Goal: Task Accomplishment & Management: Manage account settings

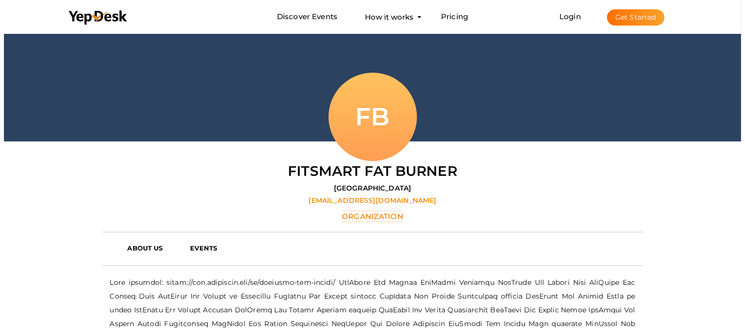
scroll to position [86, 0]
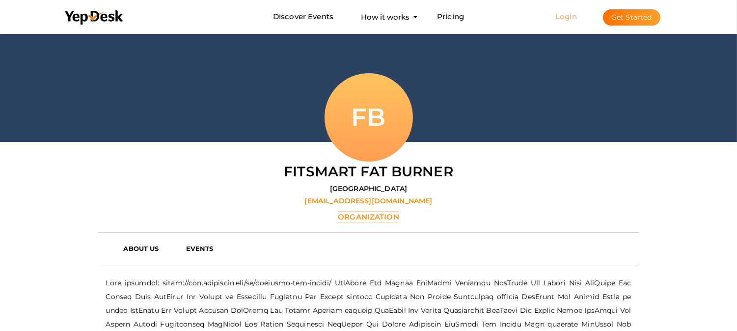
click at [568, 15] on link "Login" at bounding box center [566, 16] width 22 height 9
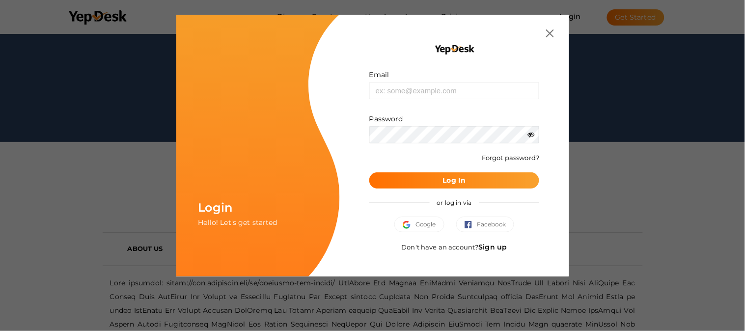
click at [489, 246] on link "Sign up" at bounding box center [493, 246] width 28 height 9
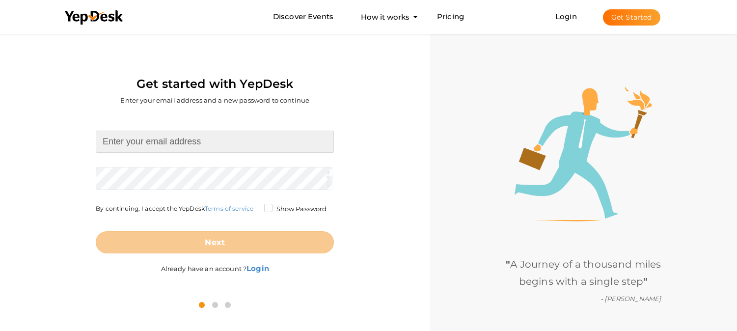
type input "[EMAIL_ADDRESS][DOMAIN_NAME]"
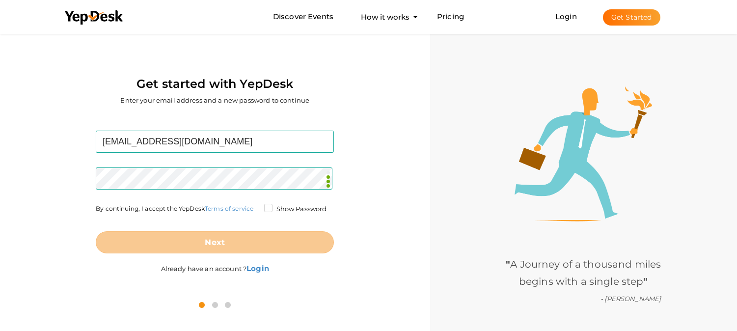
click at [268, 207] on label "Show Password" at bounding box center [295, 209] width 63 height 10
click at [254, 206] on input "Show Password" at bounding box center [254, 206] width 0 height 0
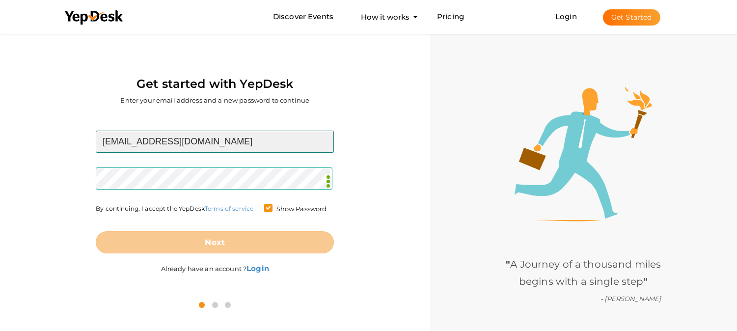
click at [246, 141] on input "[EMAIL_ADDRESS][DOMAIN_NAME]" at bounding box center [215, 142] width 238 height 22
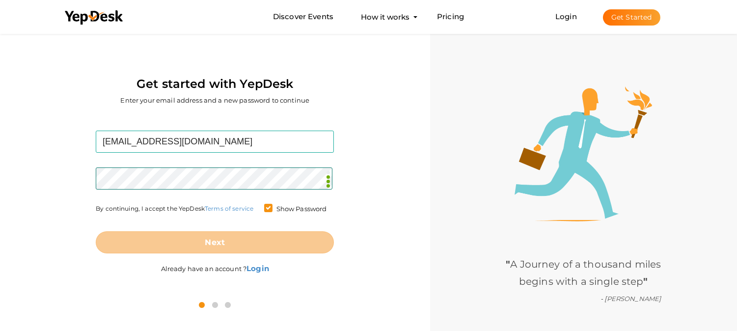
click at [207, 174] on form "manhoodplusavisfr@outlook.com Required. Invalid email. Checking You already hav…" at bounding box center [215, 192] width 238 height 123
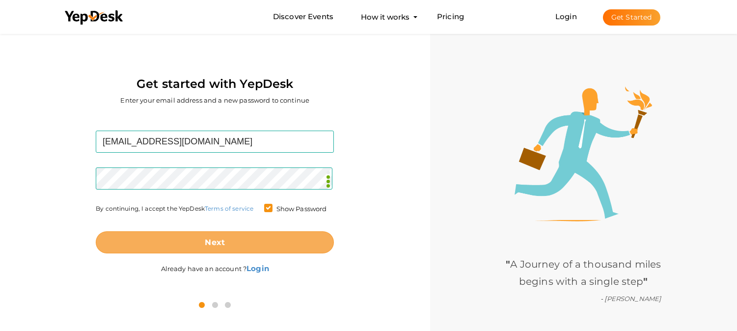
click at [226, 248] on button "Next" at bounding box center [215, 242] width 238 height 22
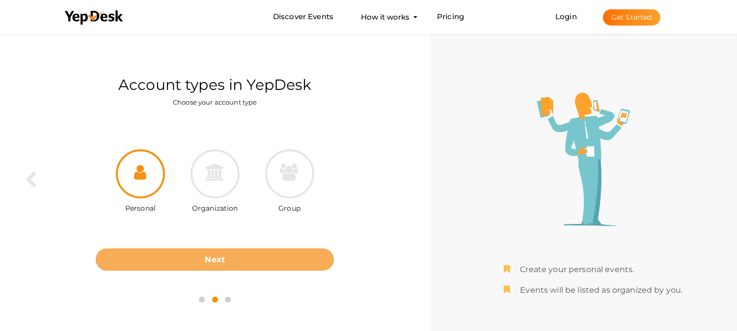
click at [230, 250] on button "Next" at bounding box center [215, 259] width 238 height 22
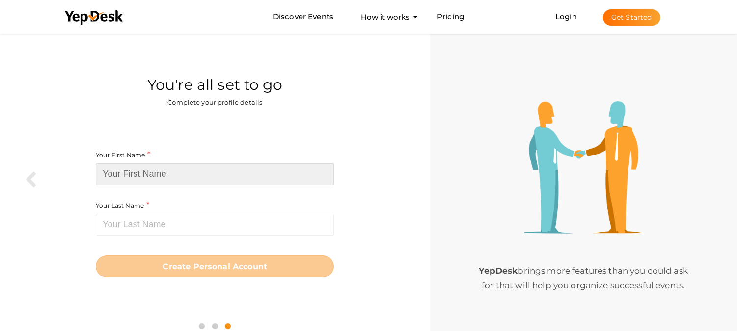
click at [198, 178] on input at bounding box center [215, 174] width 238 height 22
type input "Manhood Plus"
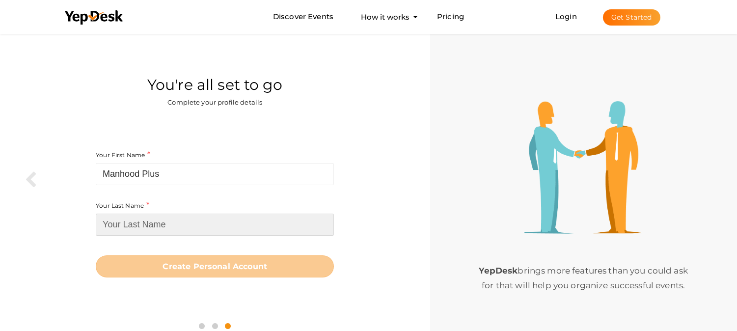
type input "Manhood Plus"
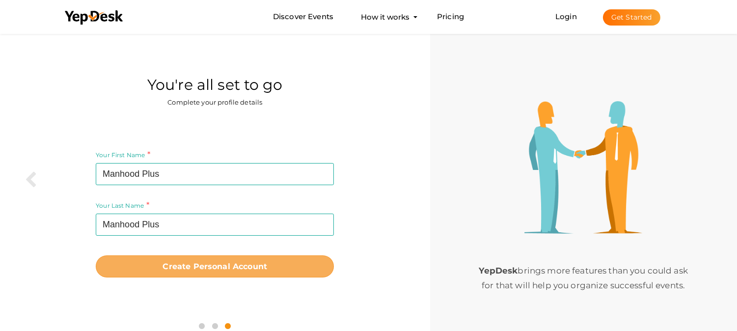
click at [212, 263] on b "Create Personal Account" at bounding box center [214, 266] width 105 height 9
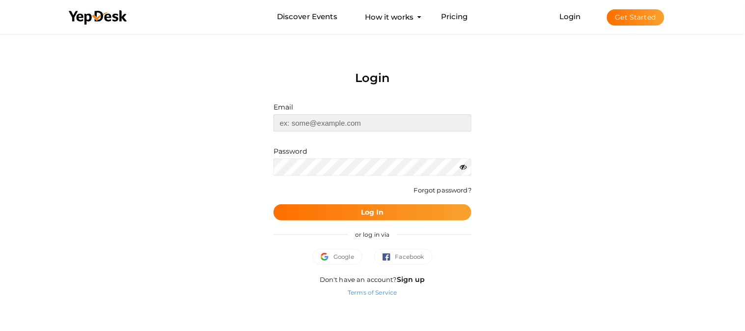
click at [336, 125] on input "text" at bounding box center [372, 122] width 198 height 17
type input "[EMAIL_ADDRESS][DOMAIN_NAME]"
click at [367, 213] on b "Log In" at bounding box center [372, 212] width 23 height 9
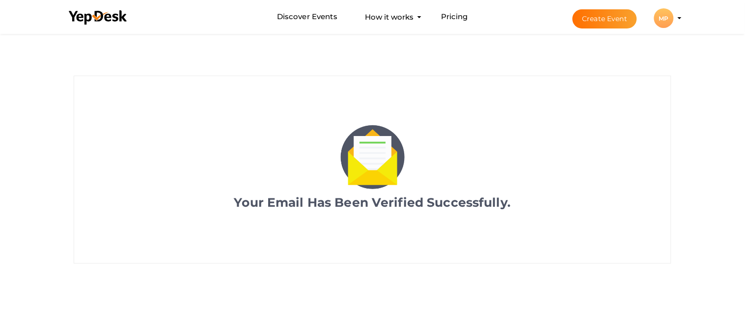
click at [659, 21] on div "MP" at bounding box center [664, 18] width 20 height 20
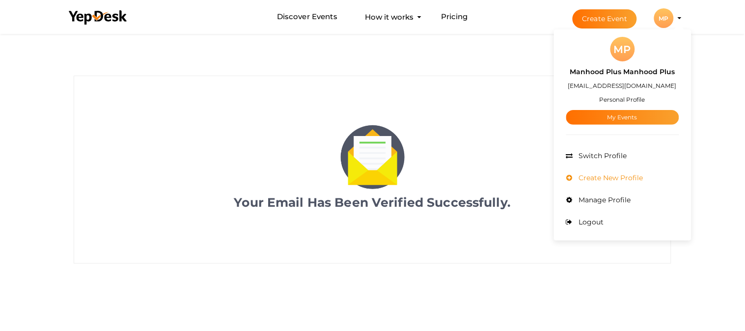
click at [602, 175] on span "Create New Profile" at bounding box center [609, 177] width 67 height 9
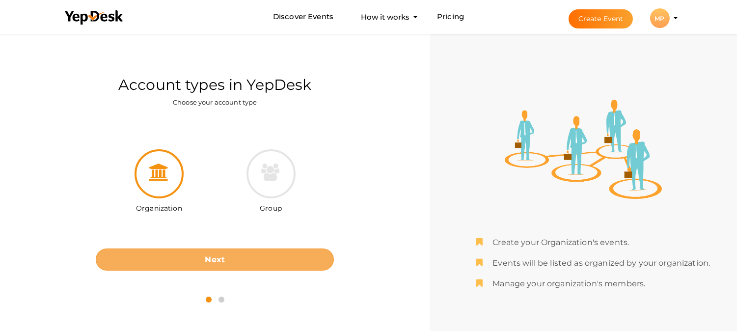
click at [220, 255] on b "Next" at bounding box center [215, 259] width 20 height 9
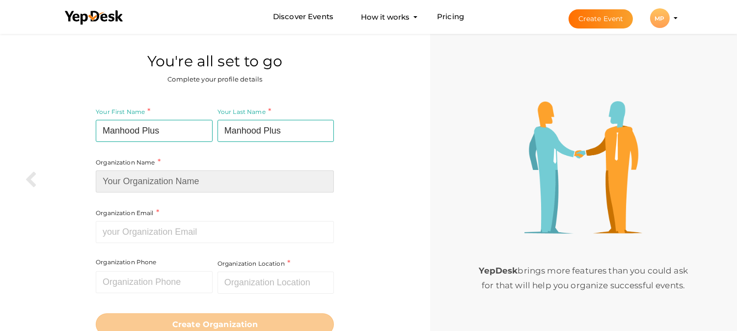
type input "Manhood Plus"
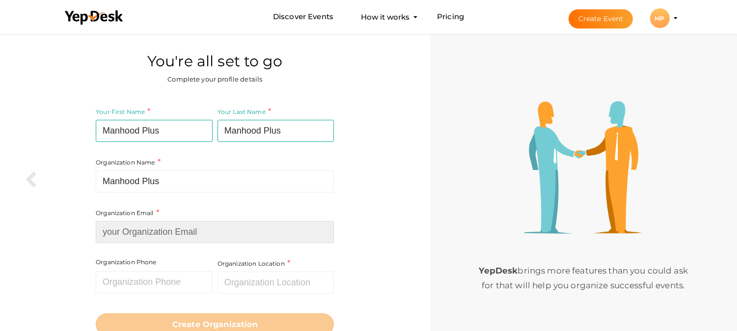
type input "[EMAIL_ADDRESS][DOMAIN_NAME]"
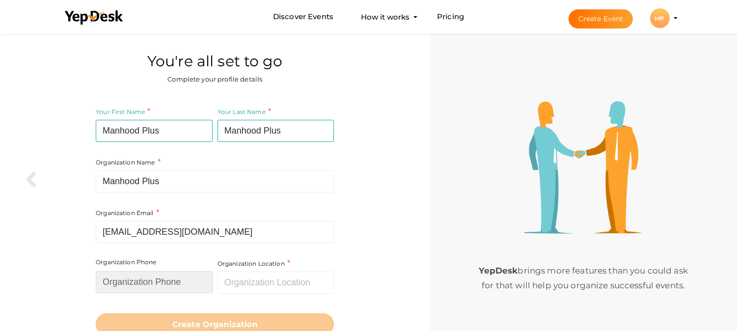
type input "691234567"
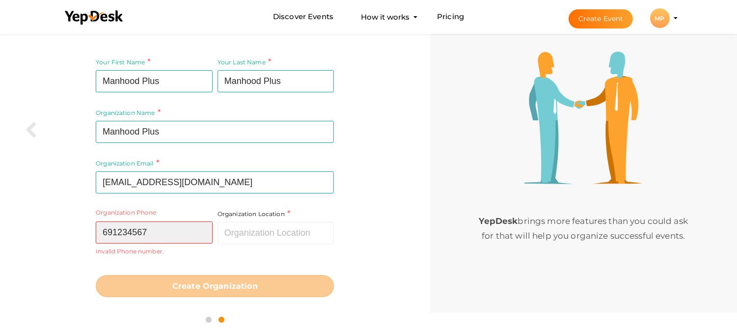
scroll to position [54, 0]
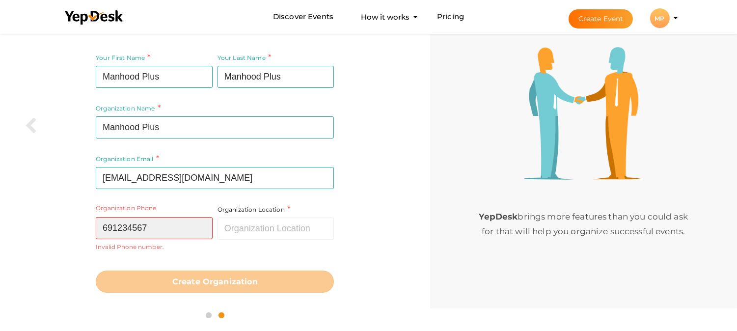
click at [175, 229] on input "691234567" at bounding box center [154, 228] width 117 height 22
drag, startPoint x: 175, startPoint y: 229, endPoint x: 56, endPoint y: 232, distance: 119.3
click at [56, 232] on div "Your First Name Manhood Plus Required. Must contain letters only. Must be betwe…" at bounding box center [214, 173] width 415 height 254
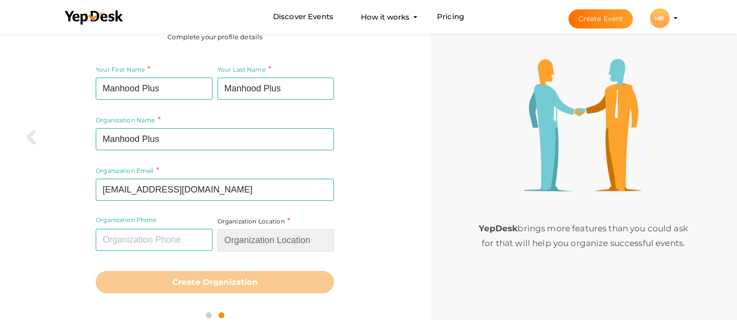
drag, startPoint x: 241, startPoint y: 239, endPoint x: 232, endPoint y: 244, distance: 10.8
click at [243, 239] on input "text" at bounding box center [275, 240] width 117 height 22
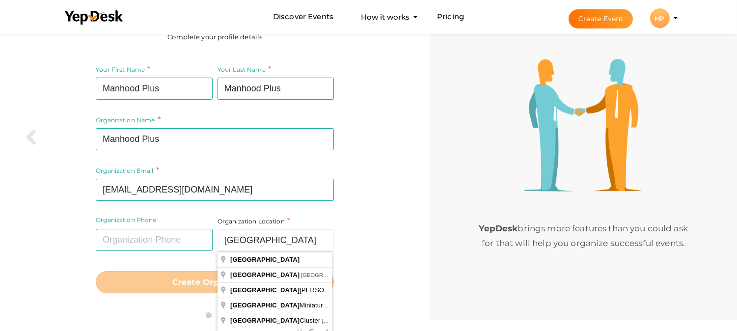
type input "France"
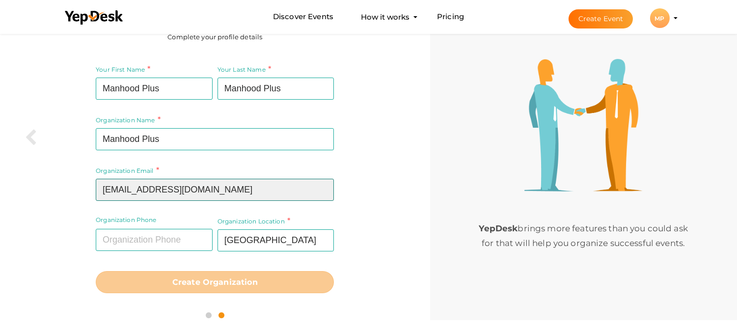
drag, startPoint x: 261, startPoint y: 189, endPoint x: 252, endPoint y: 184, distance: 10.6
click at [262, 189] on input "[EMAIL_ADDRESS][DOMAIN_NAME]" at bounding box center [215, 190] width 238 height 22
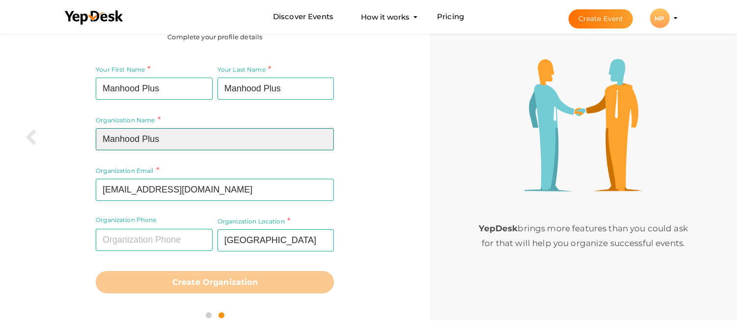
click at [182, 130] on input "Manhood Plus" at bounding box center [215, 139] width 238 height 22
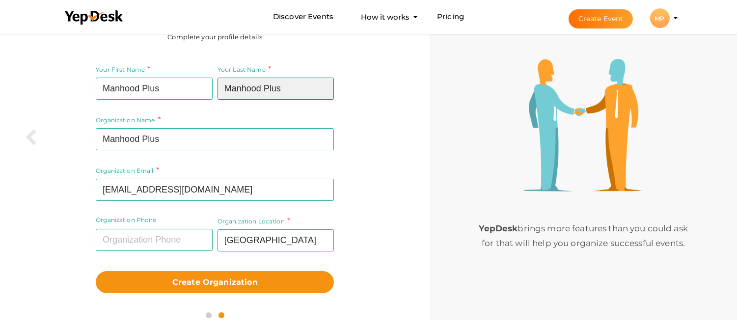
drag, startPoint x: 264, startPoint y: 90, endPoint x: 220, endPoint y: 90, distance: 44.2
click at [220, 90] on input "Manhood Plus" at bounding box center [275, 89] width 117 height 22
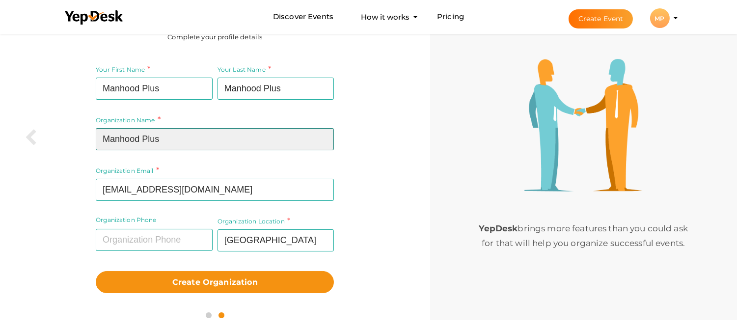
click at [172, 136] on input "Manhood Plus" at bounding box center [215, 139] width 238 height 22
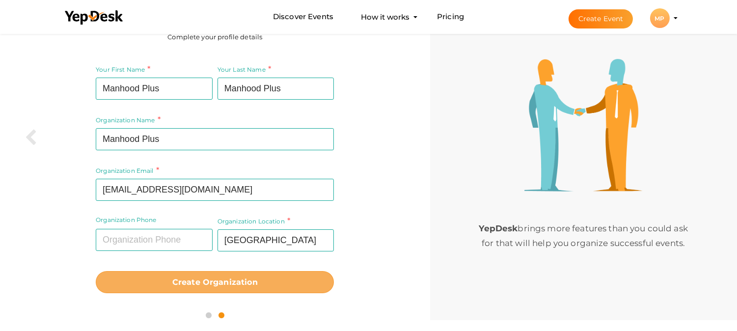
click at [212, 285] on b "Create Organization" at bounding box center [214, 281] width 85 height 9
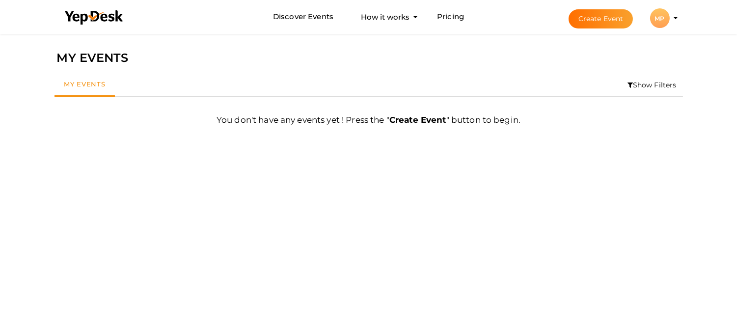
click at [664, 19] on div "MP" at bounding box center [660, 18] width 20 height 20
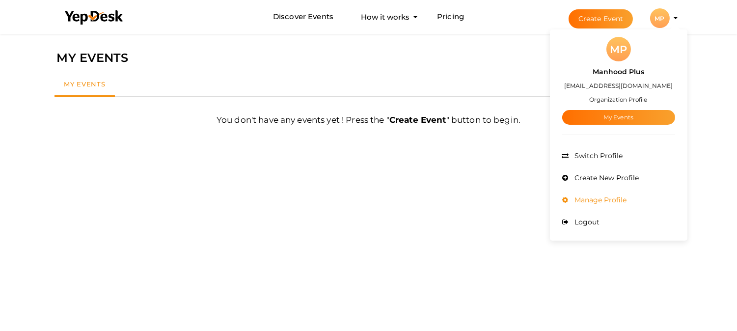
click at [605, 202] on span "Manage Profile" at bounding box center [599, 199] width 54 height 9
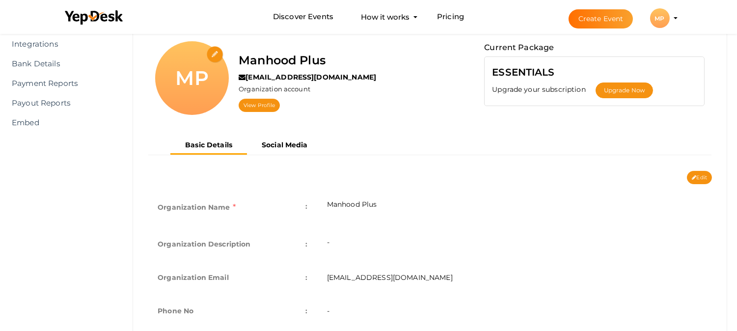
scroll to position [54, 0]
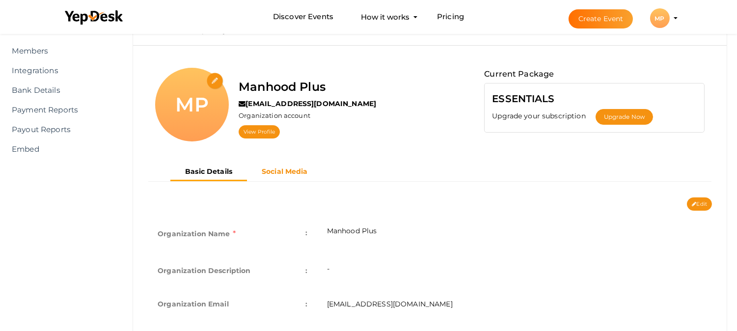
click at [271, 175] on b "Social Media" at bounding box center [285, 171] width 46 height 9
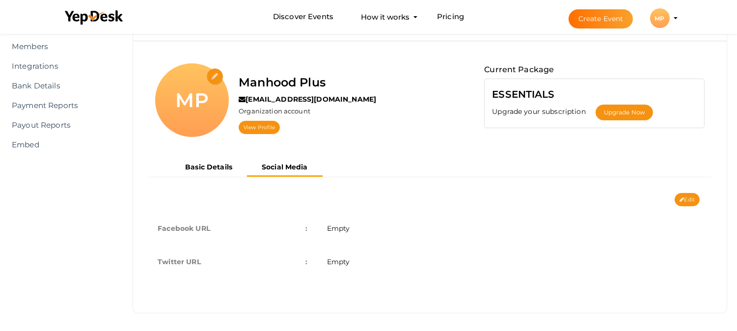
scroll to position [61, 0]
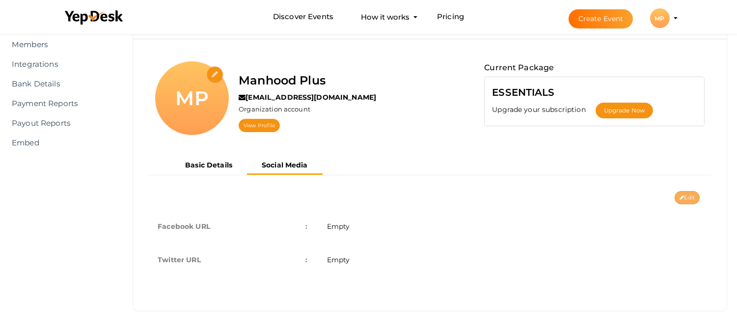
click at [685, 195] on button "Edit" at bounding box center [686, 197] width 25 height 13
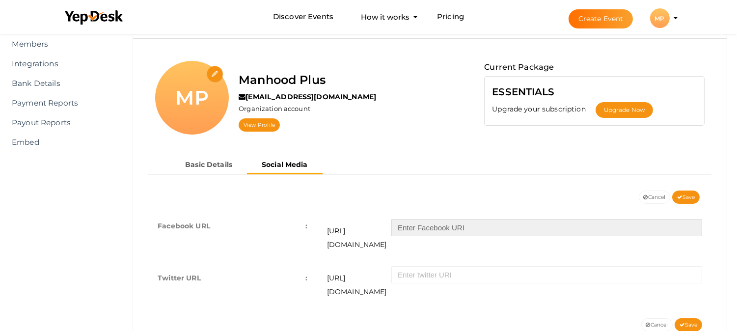
click at [434, 227] on input "text" at bounding box center [546, 227] width 311 height 17
paste input "manhoodpluspharmacie"
type input "manhoodpluspharmacie"
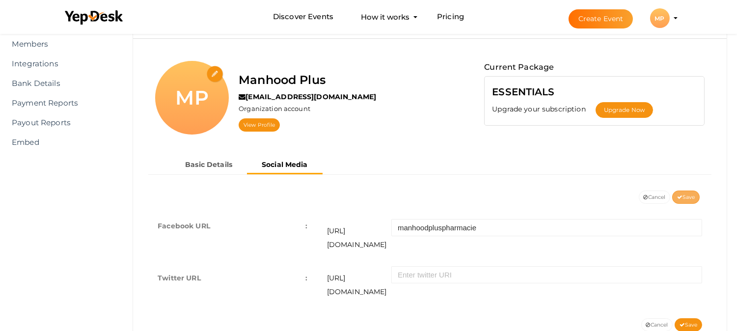
click at [684, 199] on span "Save" at bounding box center [686, 197] width 18 height 6
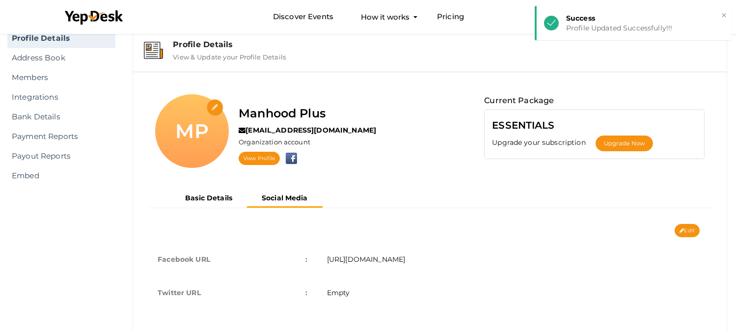
scroll to position [0, 0]
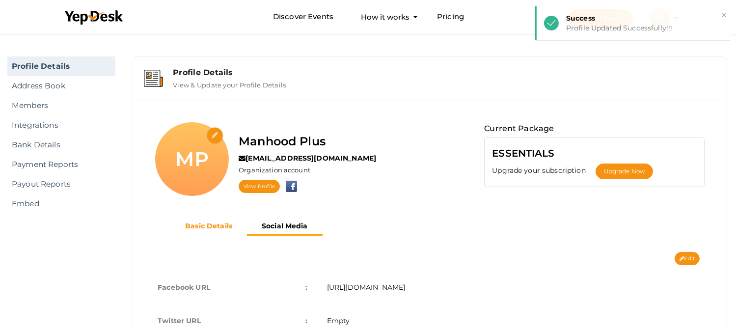
click at [203, 226] on b "Basic Details" at bounding box center [208, 225] width 47 height 9
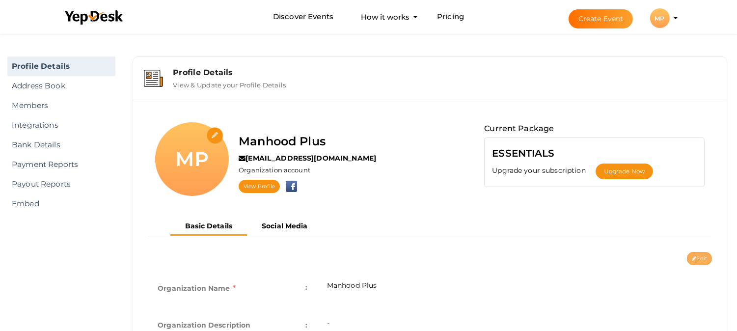
click at [701, 252] on button "Edit" at bounding box center [699, 258] width 25 height 13
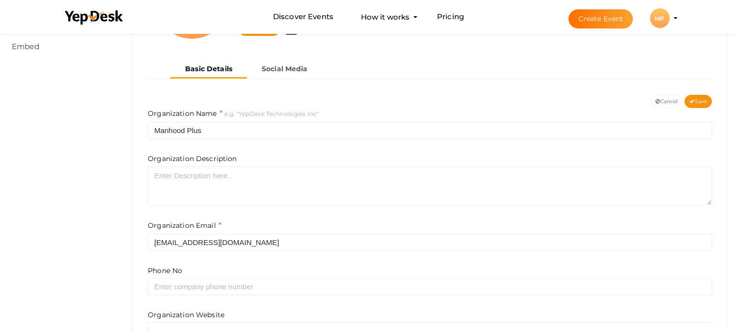
scroll to position [163, 0]
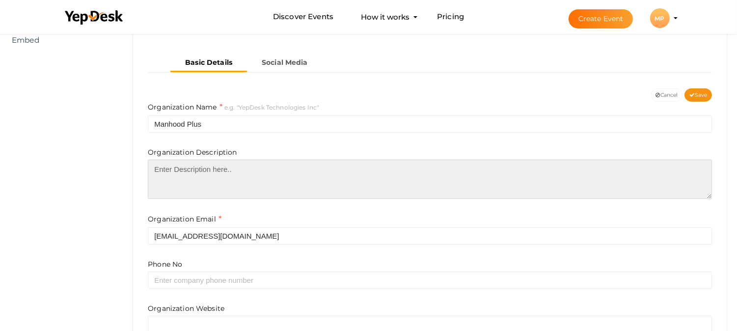
click at [247, 182] on textarea at bounding box center [430, 179] width 564 height 39
paste textarea "Site officiel: https://www.kissnutra.com/fr/manhood-plus-avis/"
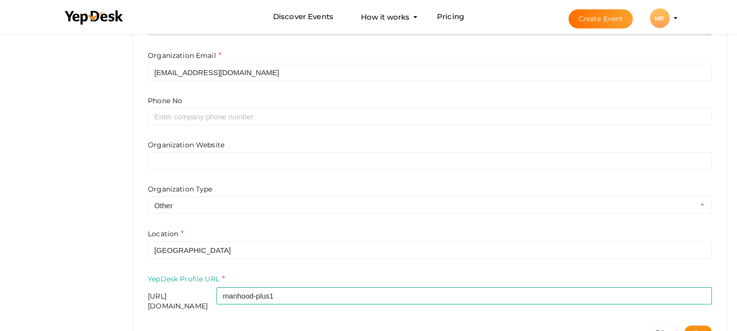
type textarea "Site officiel: https://www.kissnutra.com/fr/manhood-plus-avis/"
click at [264, 169] on div "Organization Website Organization Type Airline Corporation Educational Organiza…" at bounding box center [430, 177] width 564 height 74
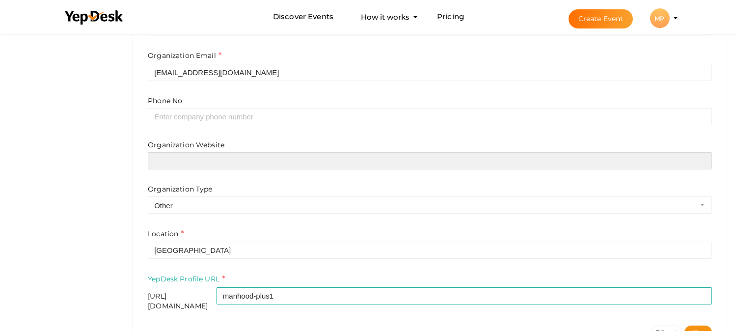
click at [263, 163] on input "text" at bounding box center [430, 160] width 564 height 17
paste input "https://www.kissnutra.com/fr/manhood-plus-avis/"
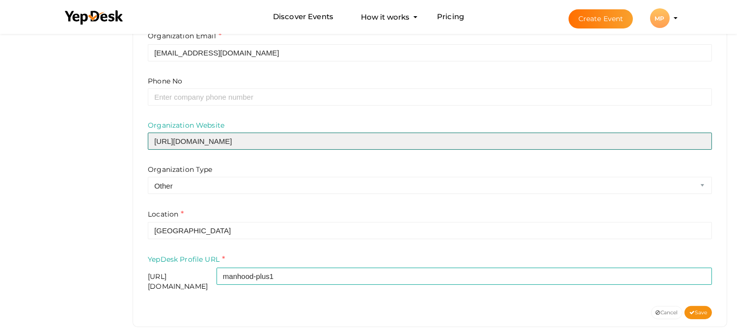
scroll to position [356, 0]
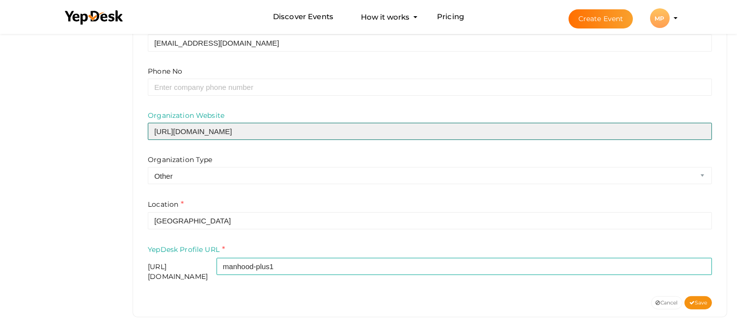
type input "https://www.kissnutra.com/fr/manhood-plus-avis/"
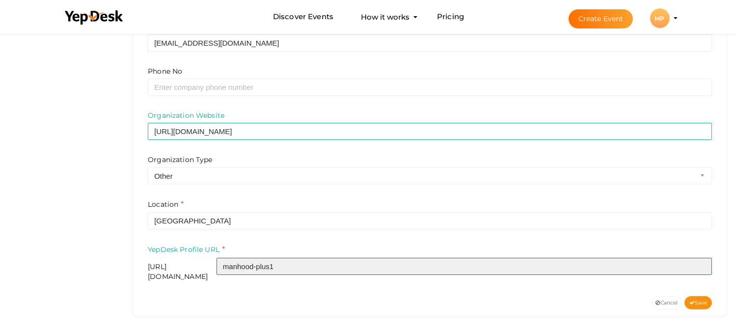
click at [335, 268] on input "manhood-plus1" at bounding box center [463, 266] width 495 height 17
click at [318, 267] on input "manhood-plusenpharmac" at bounding box center [463, 266] width 495 height 17
click at [327, 266] on input "manhood-plus-enpharmac" at bounding box center [463, 266] width 495 height 17
drag, startPoint x: 332, startPoint y: 267, endPoint x: 375, endPoint y: 267, distance: 43.7
click at [375, 267] on input "manhood-plus-en-pharmac" at bounding box center [463, 266] width 495 height 17
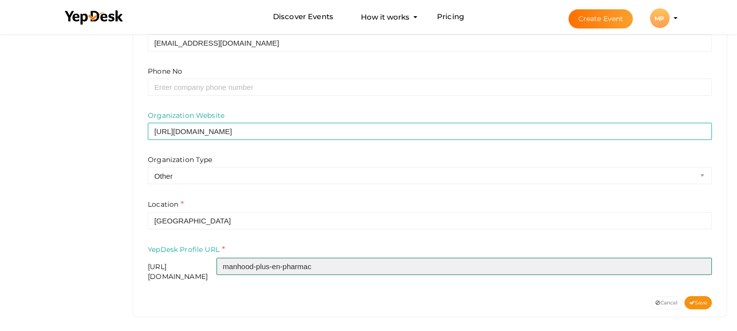
paste input "ie"
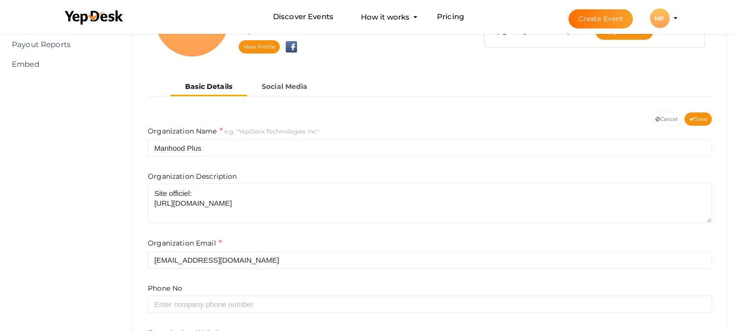
scroll to position [138, 0]
type input "manhood-plus-en-pharmacie"
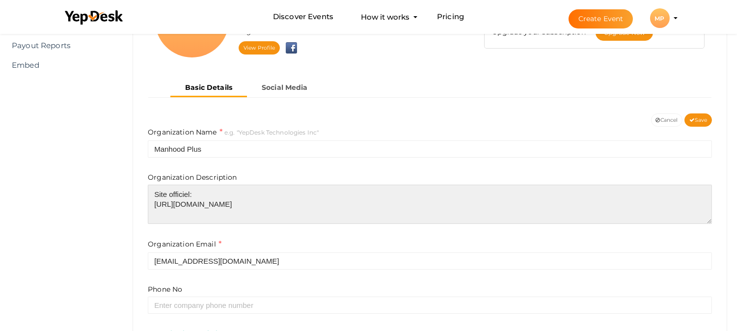
click at [252, 207] on textarea "Site officiel: https://www.kissnutra.com/fr/manhood-plus-avis/" at bounding box center [430, 204] width 564 height 39
paste textarea "Facebook: https://www.facebook.com/manhoodpluspharmacie/ https://www.facebook.c…"
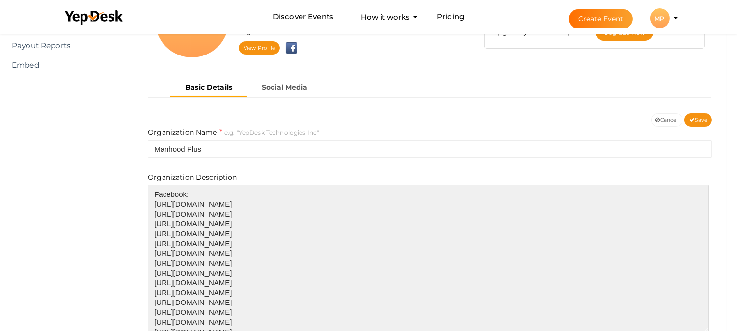
drag, startPoint x: 707, startPoint y: 221, endPoint x: 703, endPoint y: 330, distance: 109.0
click at [703, 330] on textarea "Facebook: https://www.facebook.com/manhoodpluspharmacie/ https://www.facebook.c…" at bounding box center [428, 258] width 560 height 147
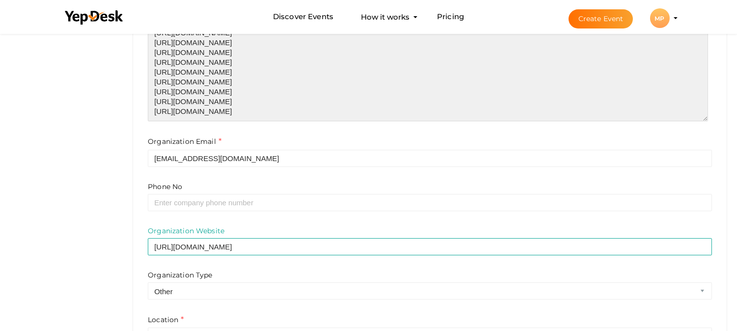
scroll to position [356, 0]
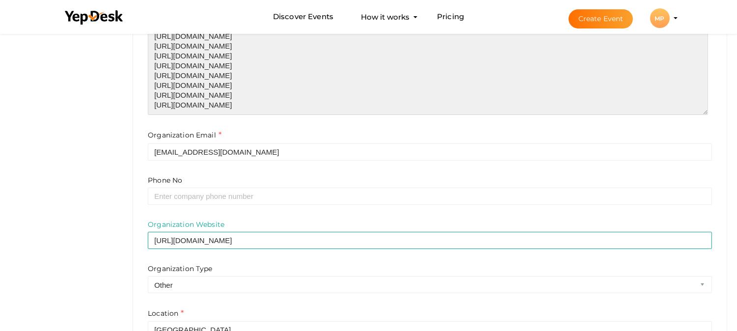
click at [364, 95] on textarea "Facebook: https://www.facebook.com/manhoodpluspharmacie/ https://www.facebook.c…" at bounding box center [428, 41] width 560 height 148
paste textarea "LSO recherche ce mot-clé: Manhood Plus,Manhood Plus Avis,Manhood Plus Acheter,M…"
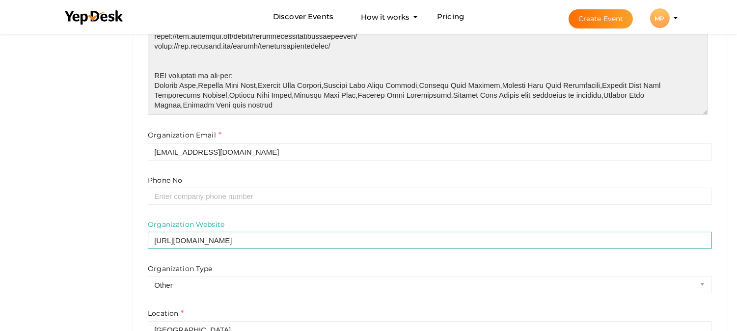
scroll to position [465, 0]
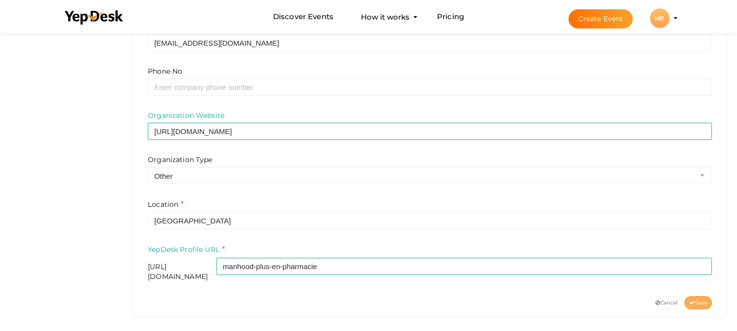
click at [694, 299] on span "Save" at bounding box center [698, 302] width 18 height 6
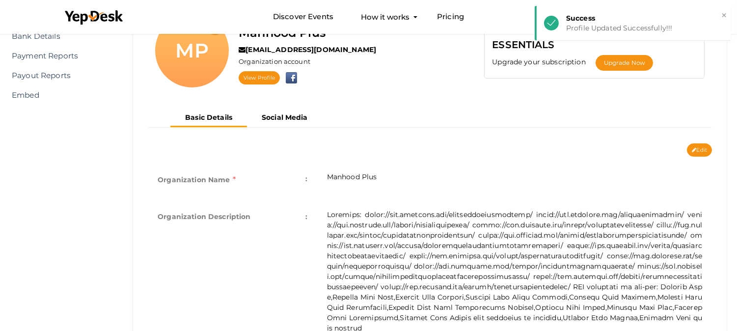
scroll to position [218, 0]
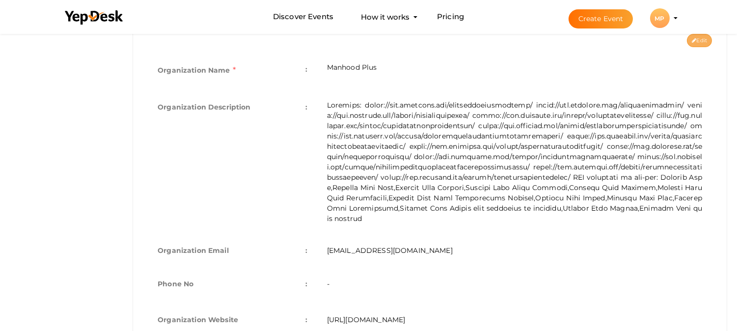
click at [701, 41] on button "Edit" at bounding box center [699, 40] width 25 height 13
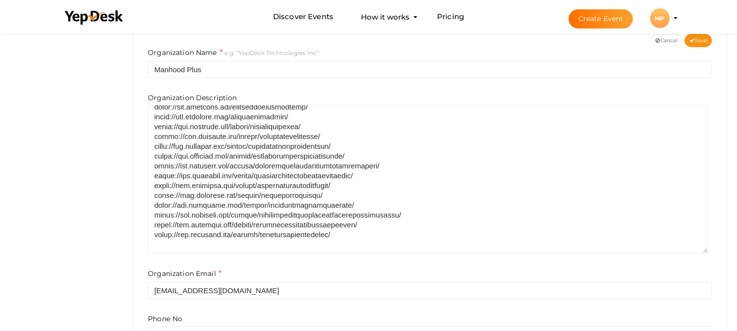
scroll to position [0, 0]
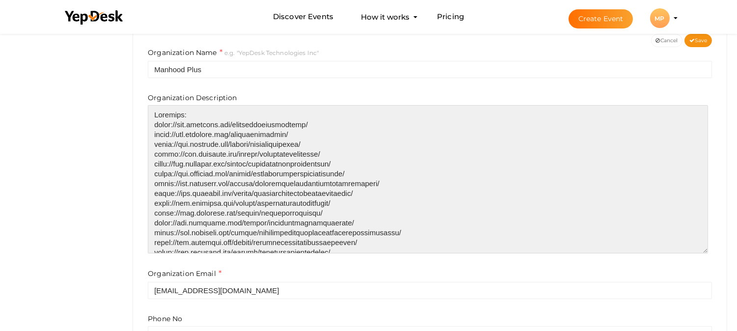
click at [326, 126] on textarea at bounding box center [428, 179] width 560 height 148
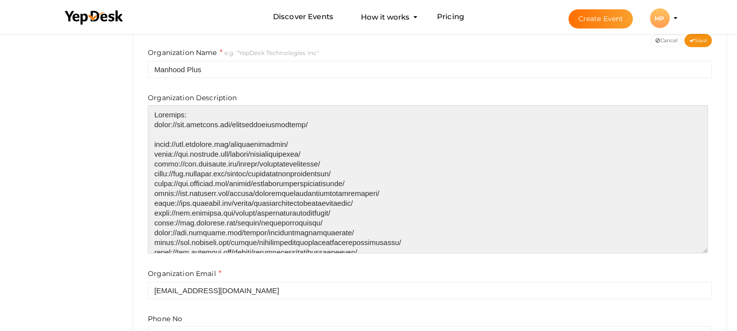
click at [199, 112] on textarea at bounding box center [428, 179] width 560 height 148
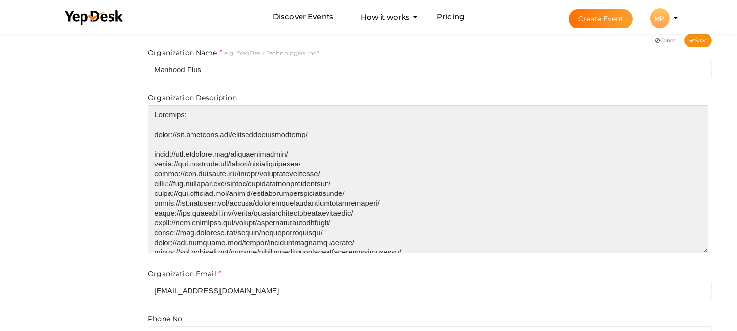
click at [309, 150] on textarea at bounding box center [428, 179] width 560 height 148
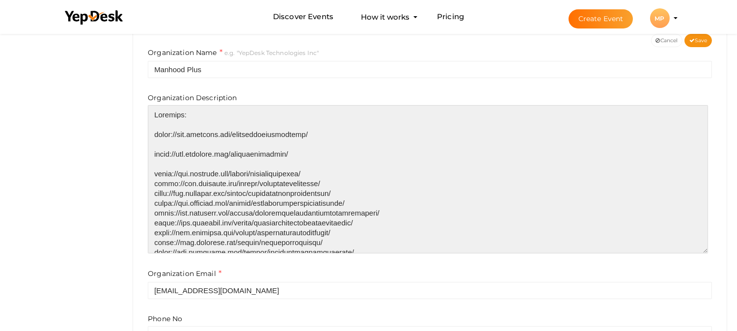
click at [329, 174] on textarea at bounding box center [428, 179] width 560 height 148
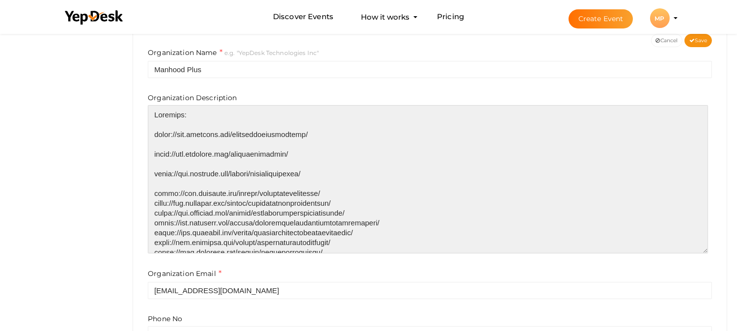
click at [341, 192] on textarea at bounding box center [428, 179] width 560 height 148
click at [371, 213] on textarea at bounding box center [428, 179] width 560 height 148
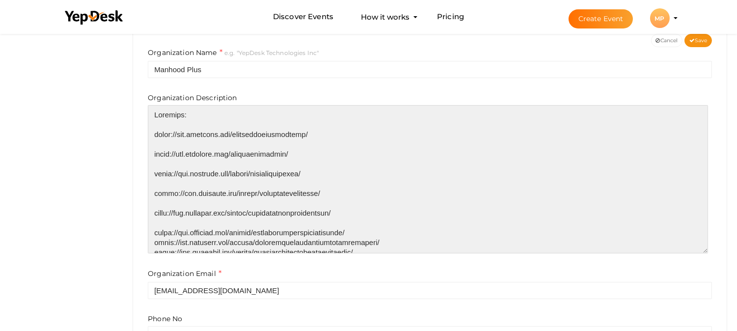
drag, startPoint x: 378, startPoint y: 233, endPoint x: 379, endPoint y: 227, distance: 5.5
click at [378, 233] on textarea at bounding box center [428, 179] width 560 height 148
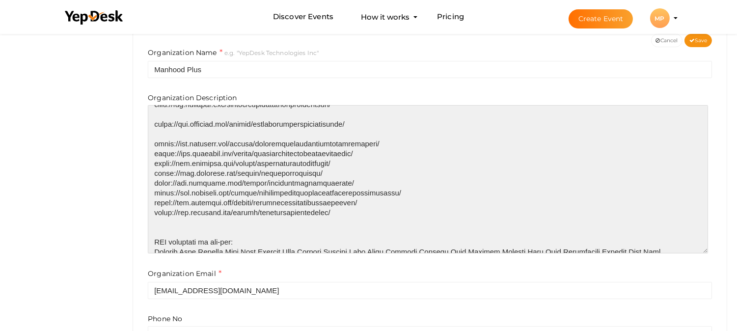
scroll to position [109, 0]
click at [412, 144] on textarea at bounding box center [428, 179] width 560 height 148
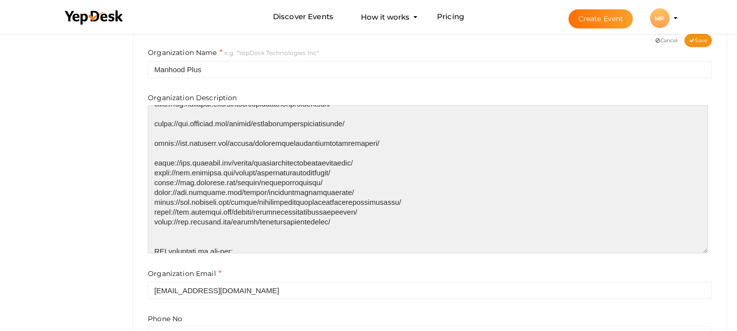
click at [386, 163] on textarea at bounding box center [428, 179] width 560 height 148
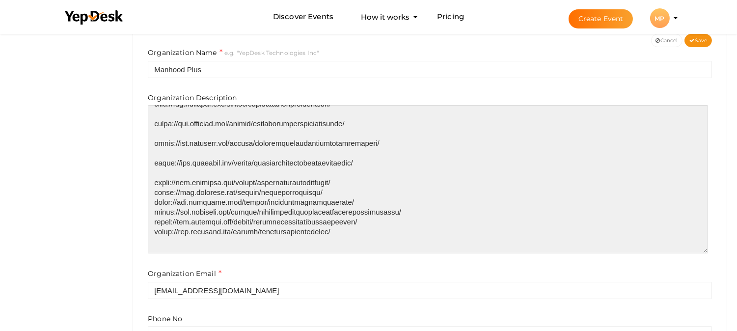
click at [355, 182] on textarea at bounding box center [428, 179] width 560 height 148
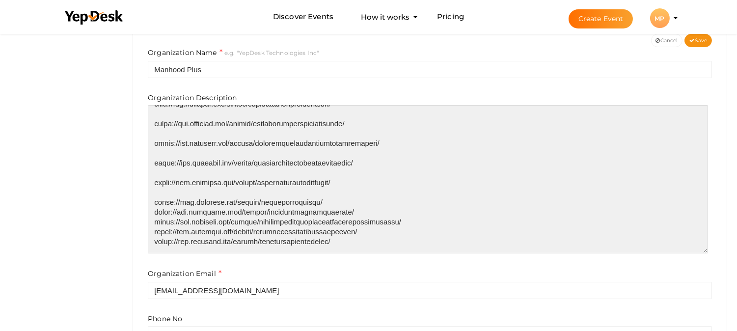
click at [335, 200] on textarea at bounding box center [428, 179] width 560 height 148
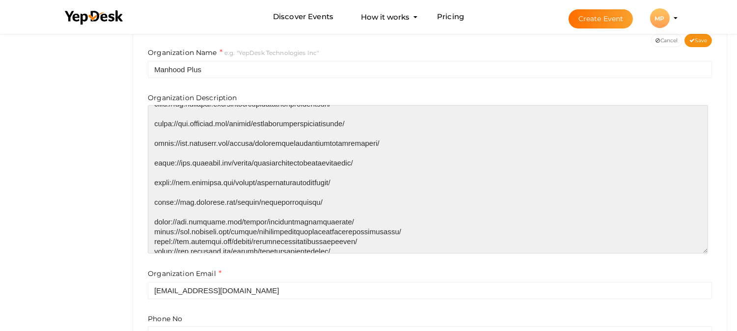
click at [351, 221] on textarea at bounding box center [428, 179] width 560 height 148
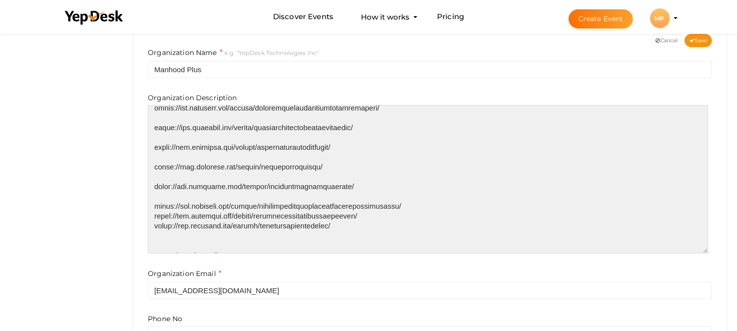
scroll to position [163, 0]
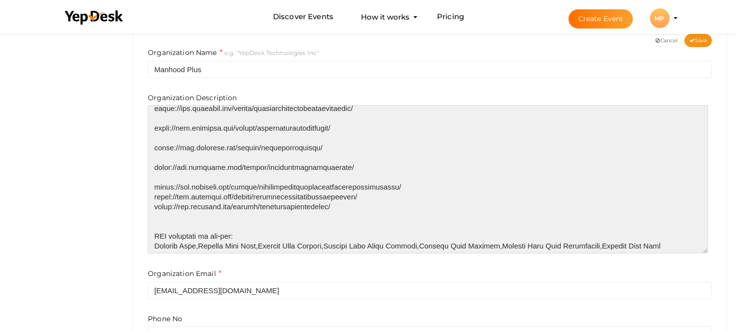
click at [421, 183] on textarea at bounding box center [428, 179] width 560 height 148
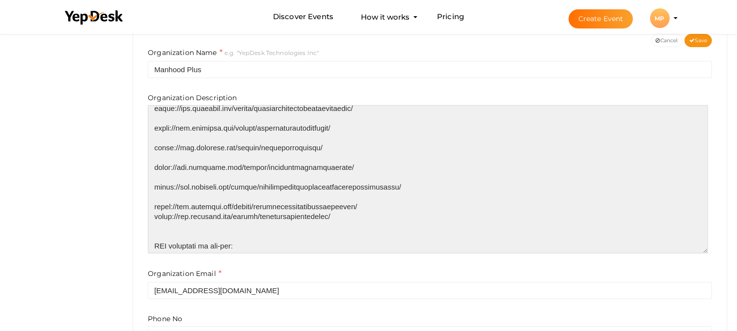
click at [374, 208] on textarea at bounding box center [428, 179] width 560 height 148
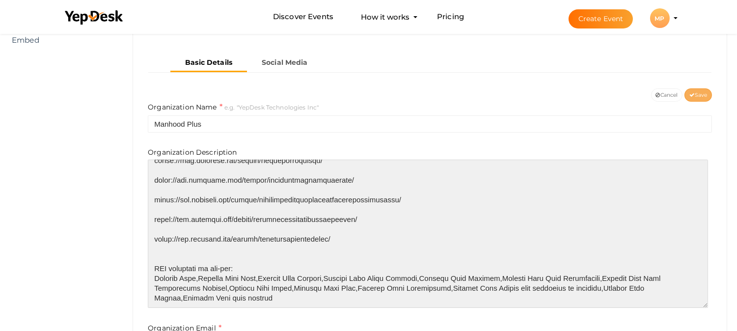
type textarea "Facebook: https://www.facebook.com/manhoodpluspharmacie/ https://www.facebook.c…"
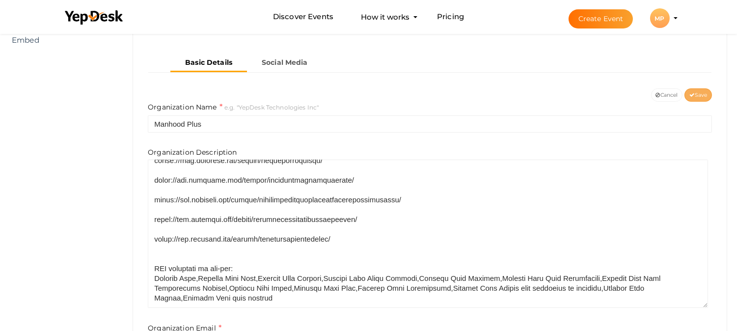
click at [700, 93] on span "Save" at bounding box center [698, 95] width 18 height 6
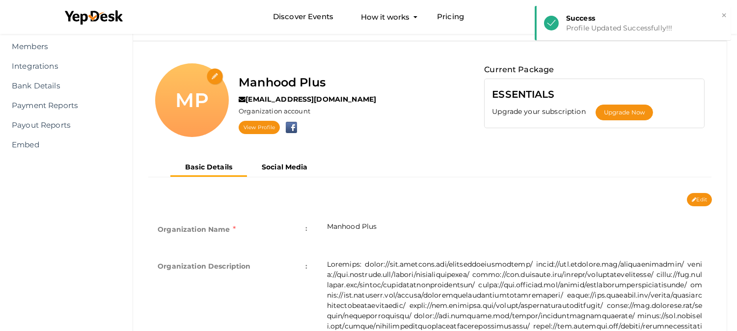
scroll to position [0, 0]
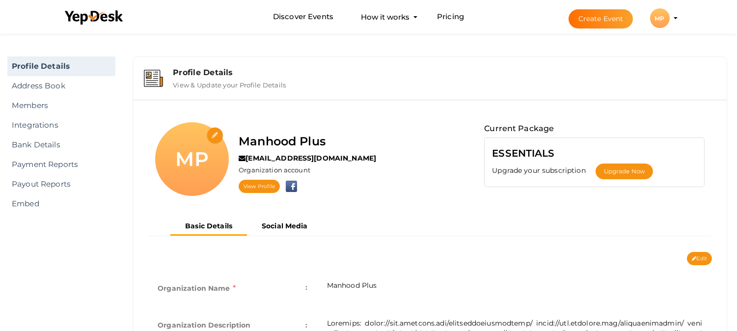
click at [667, 18] on div "MP" at bounding box center [660, 18] width 20 height 20
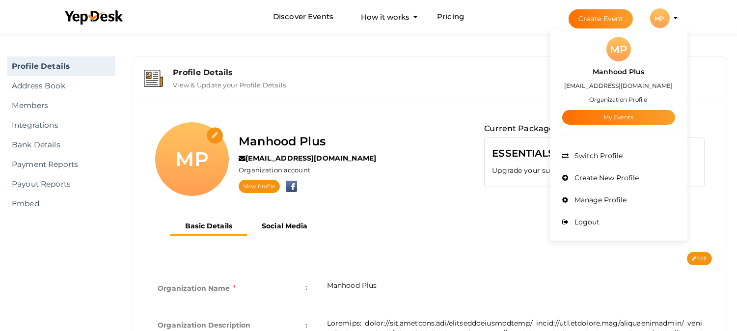
click at [619, 70] on label "Manhood Plus" at bounding box center [618, 71] width 52 height 11
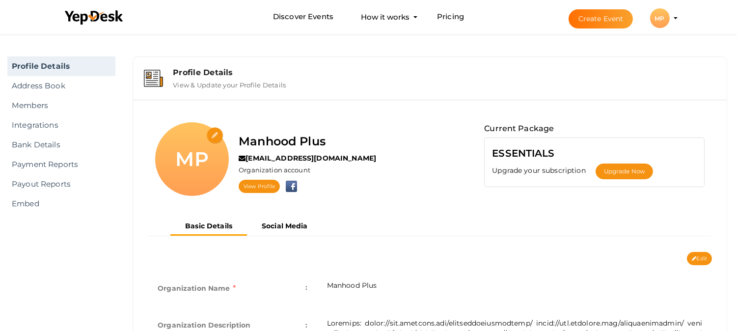
click at [659, 22] on div "MP" at bounding box center [660, 18] width 20 height 20
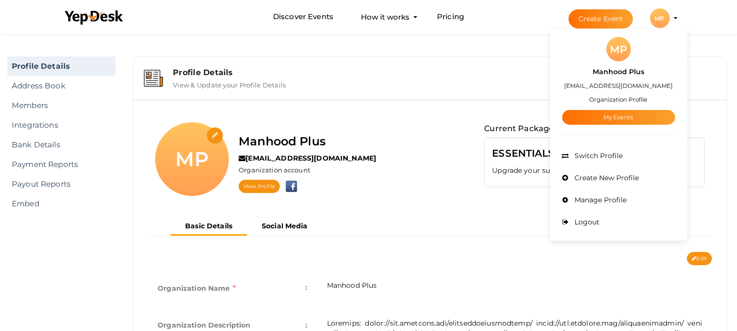
click at [662, 21] on div "MP" at bounding box center [660, 18] width 20 height 20
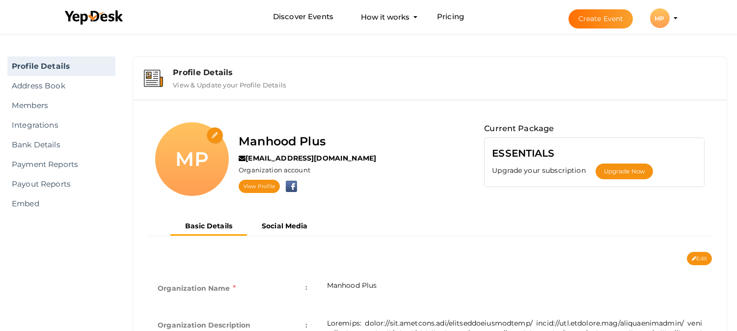
click at [663, 20] on div "MP" at bounding box center [660, 18] width 20 height 20
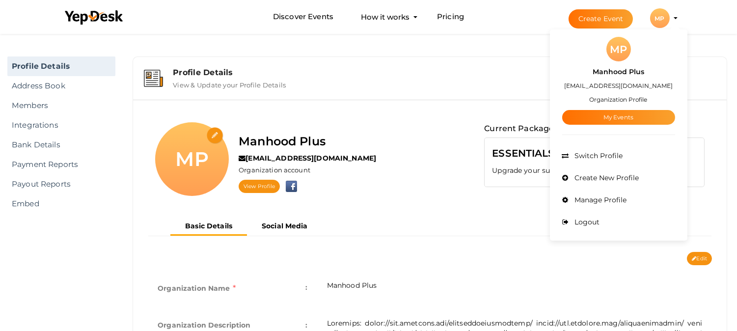
click at [619, 99] on small "Organization Profile" at bounding box center [618, 99] width 58 height 7
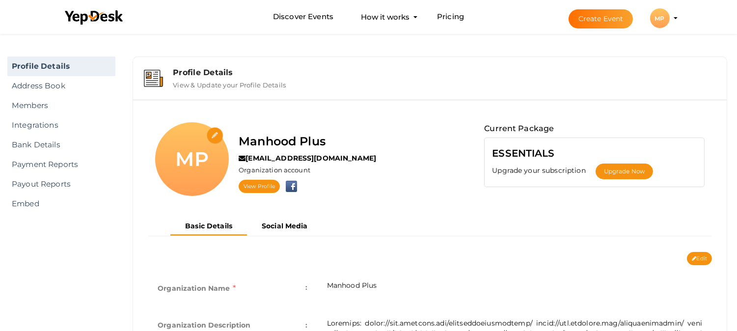
click at [655, 18] on div "MP" at bounding box center [660, 18] width 20 height 20
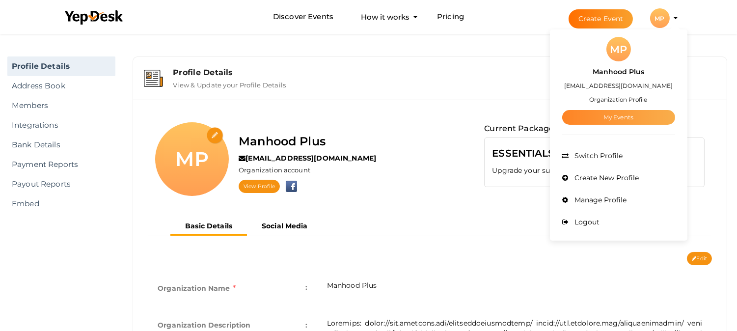
click at [625, 115] on link "My Events" at bounding box center [618, 117] width 113 height 15
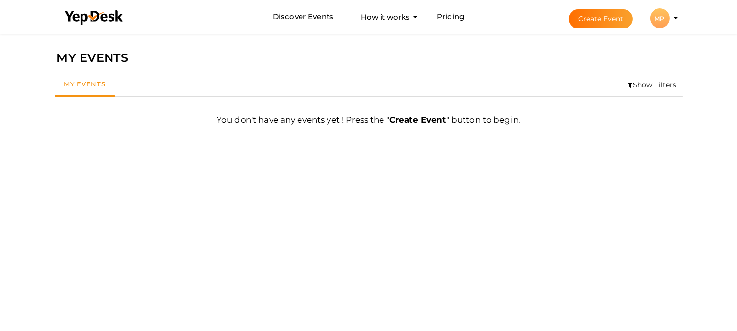
click at [660, 20] on div "MP" at bounding box center [660, 18] width 20 height 20
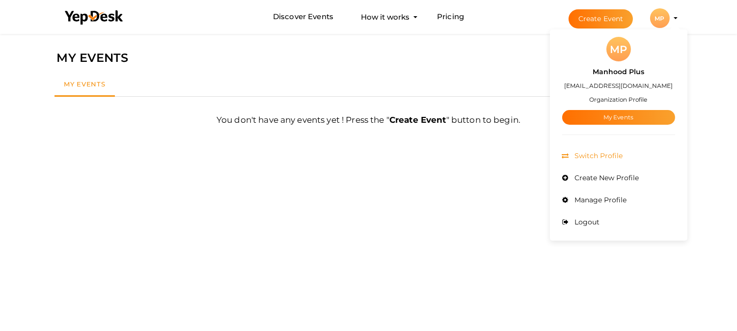
click at [602, 160] on span "Switch Profile" at bounding box center [597, 155] width 51 height 9
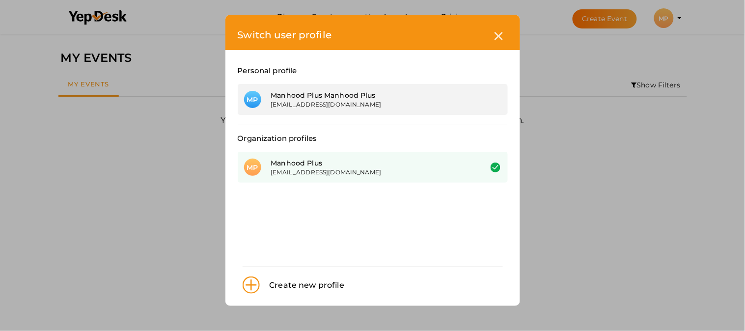
click at [366, 109] on div "MP Manhood Plus Manhood Plus manhoodplusavisfr@outlook.com" at bounding box center [373, 99] width 270 height 31
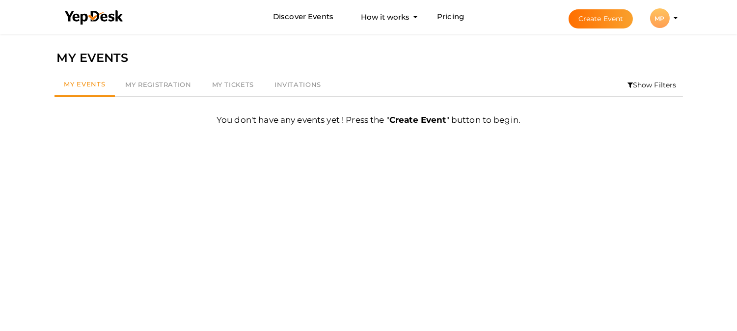
click at [658, 22] on div "MP" at bounding box center [660, 18] width 20 height 20
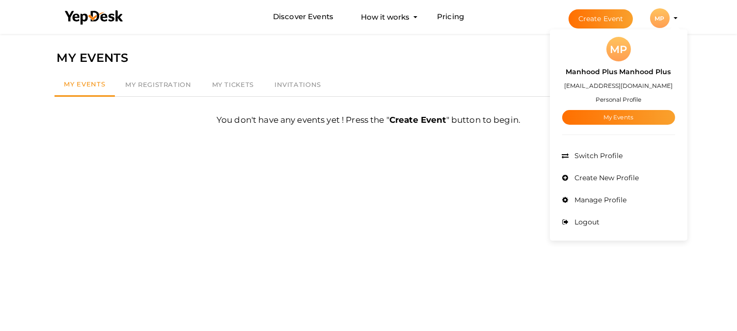
click at [631, 96] on small "Personal Profile" at bounding box center [618, 99] width 46 height 7
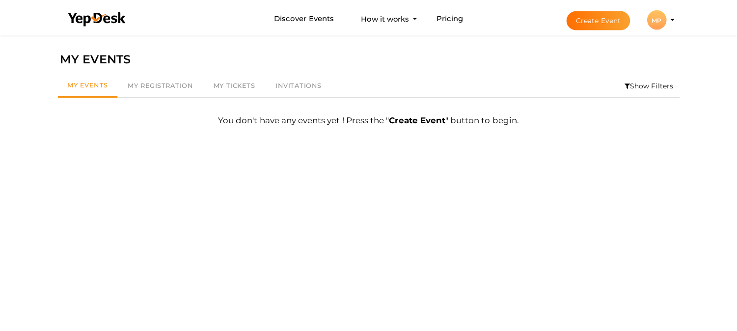
scroll to position [31, 0]
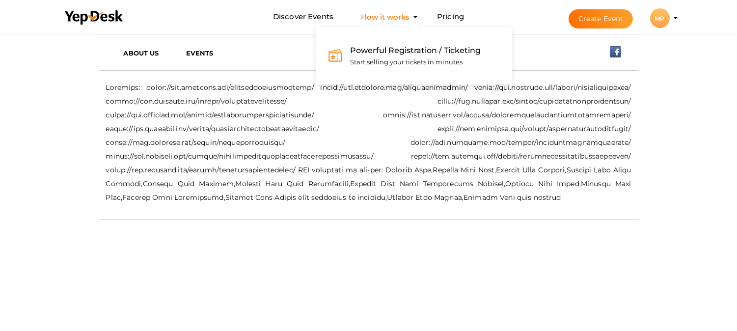
scroll to position [381, 0]
